Goal: Task Accomplishment & Management: Use online tool/utility

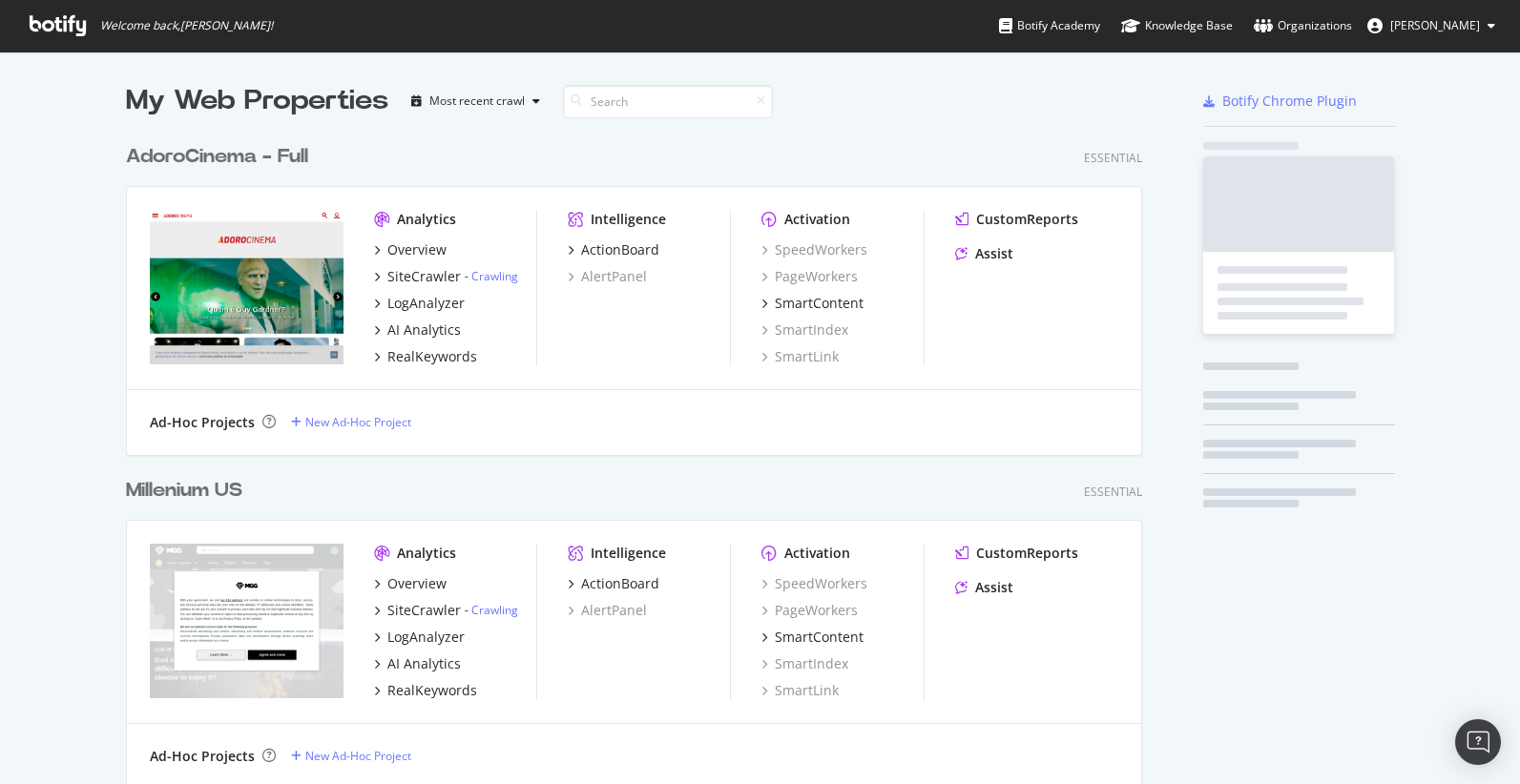
scroll to position [6001, 1032]
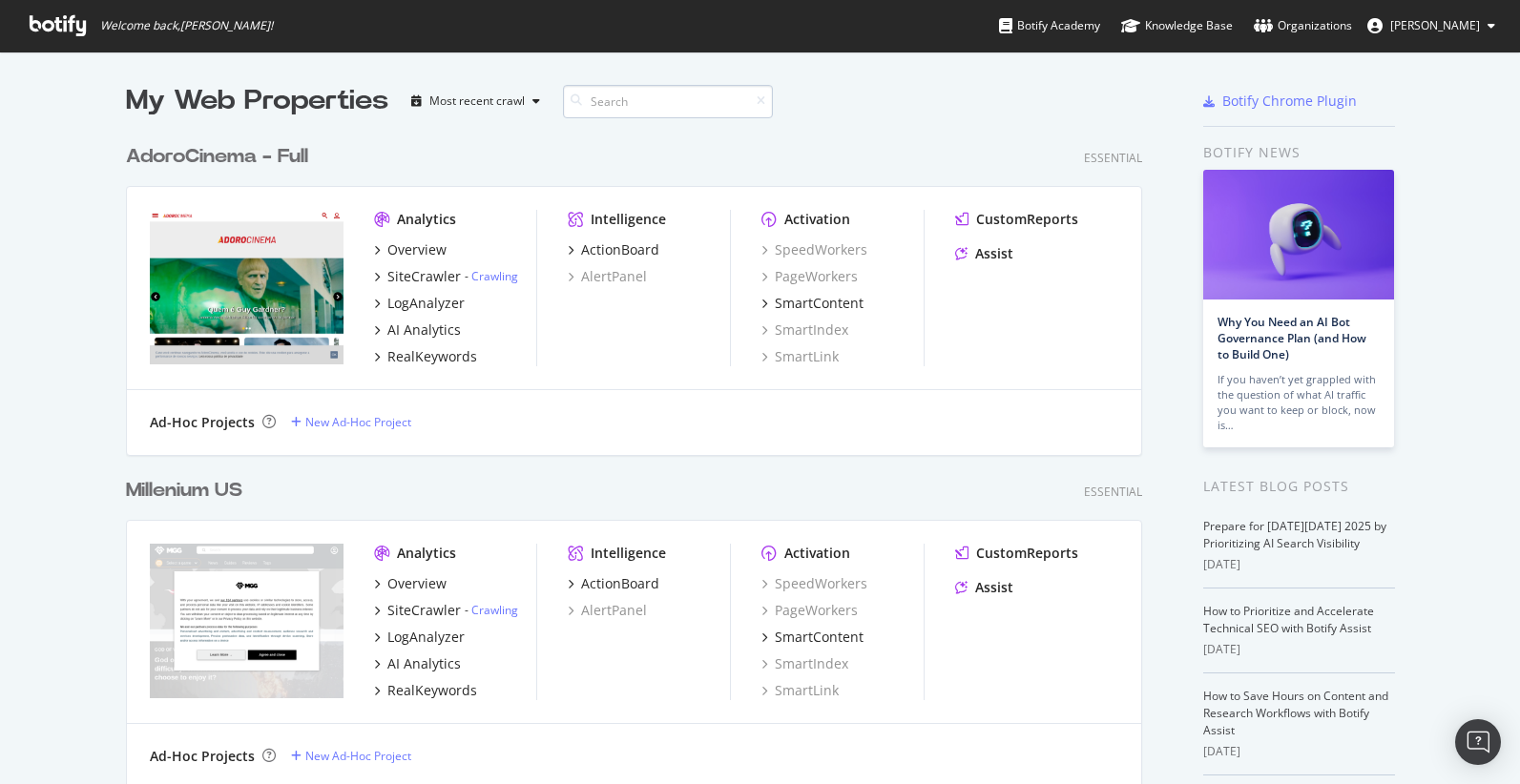
click at [646, 96] on input at bounding box center [668, 102] width 210 height 33
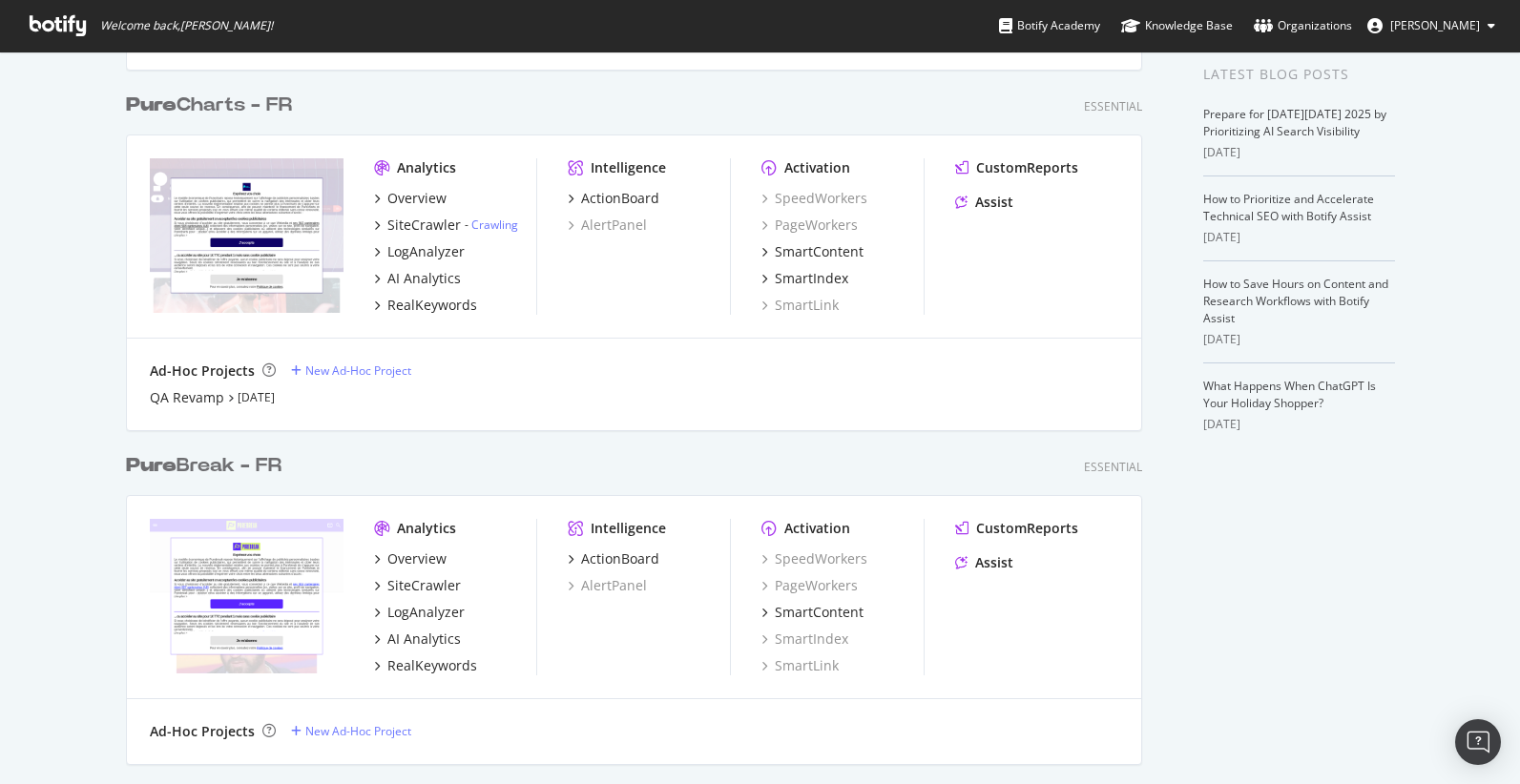
scroll to position [1752, 1032]
type input "pure"
click at [199, 398] on div "QA Revamp" at bounding box center [187, 397] width 74 height 19
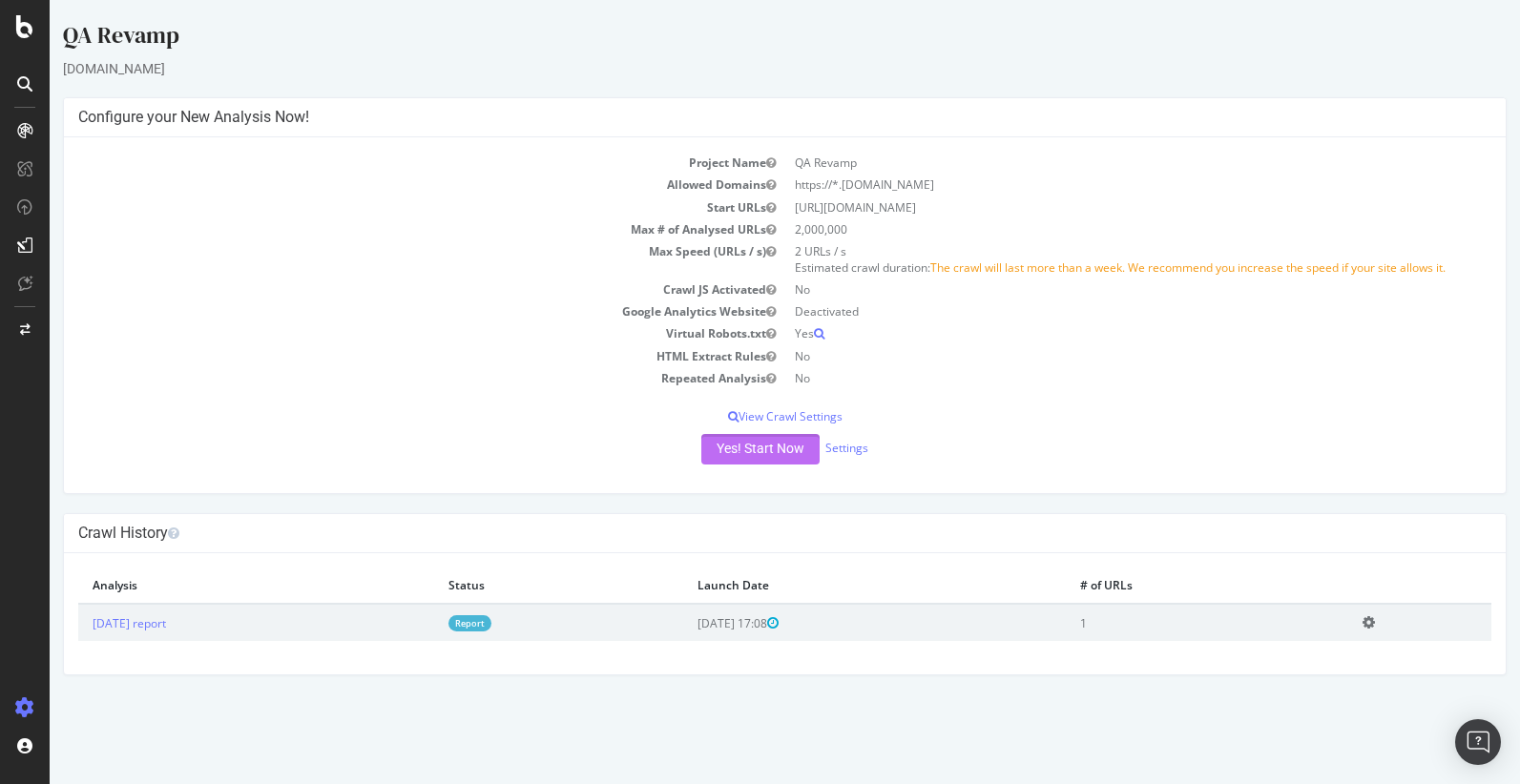
click at [748, 457] on button "Yes! Start Now" at bounding box center [760, 449] width 119 height 30
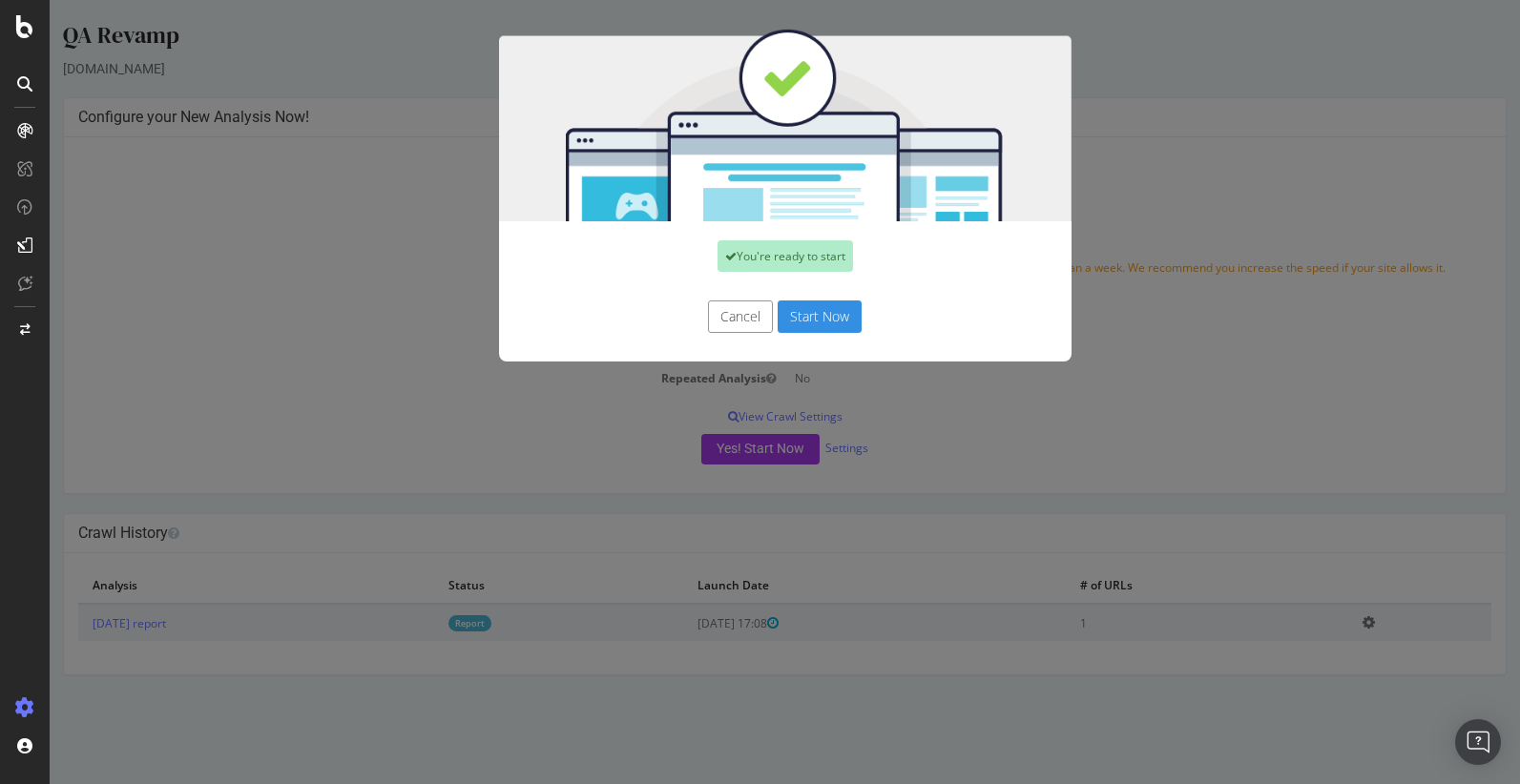
click at [802, 321] on button "Start Now" at bounding box center [820, 317] width 84 height 32
